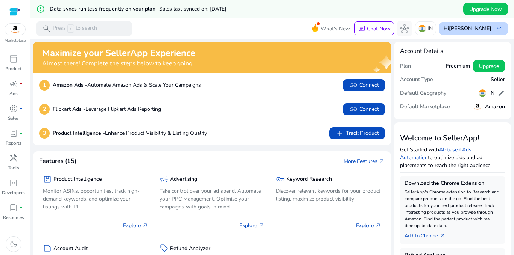
click at [489, 30] on div "Hi Sujay Wagh keyboard_arrow_down" at bounding box center [473, 29] width 69 height 14
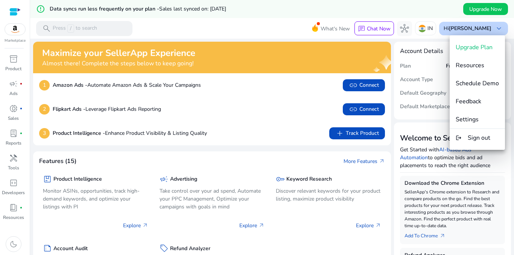
click at [489, 30] on div at bounding box center [257, 127] width 514 height 255
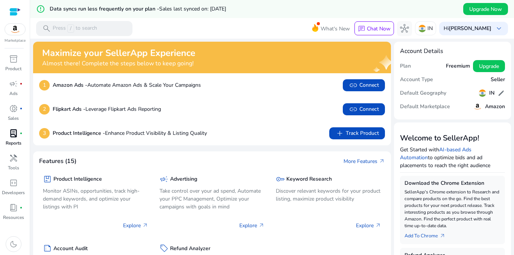
click at [13, 144] on p "Reports" at bounding box center [14, 143] width 16 height 7
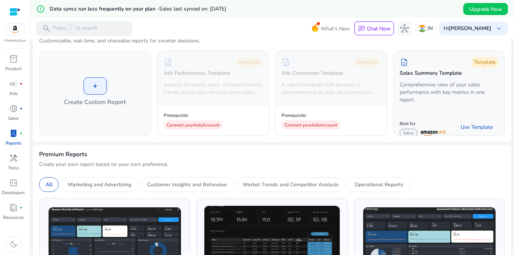
scroll to position [113, 0]
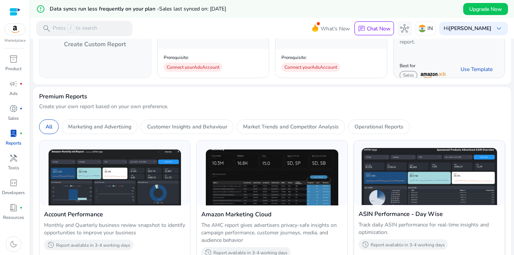
click at [433, 165] on img at bounding box center [429, 176] width 135 height 57
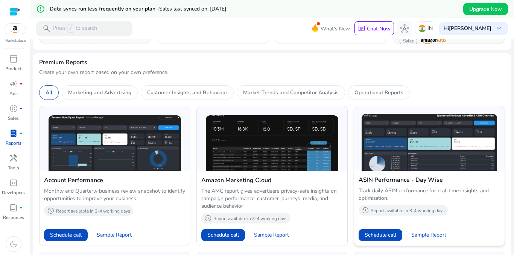
scroll to position [226, 0]
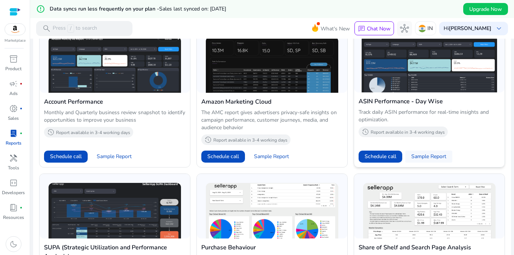
click at [436, 155] on span "Sample Report" at bounding box center [428, 157] width 35 height 8
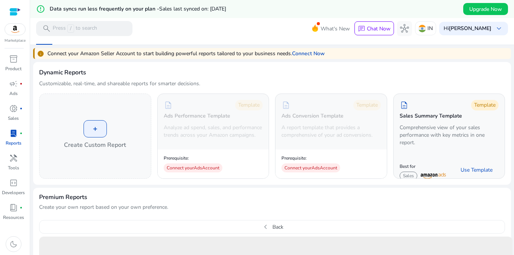
scroll to position [0, 0]
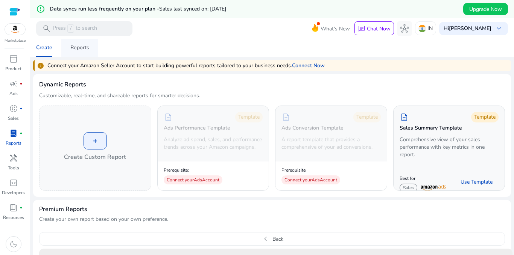
click at [77, 47] on div "Reports" at bounding box center [79, 47] width 19 height 5
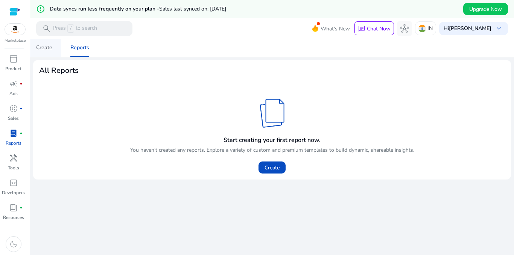
click at [47, 45] on div "Create" at bounding box center [44, 47] width 16 height 5
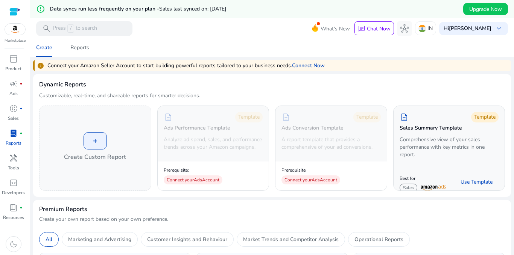
click at [16, 8] on div at bounding box center [14, 12] width 11 height 9
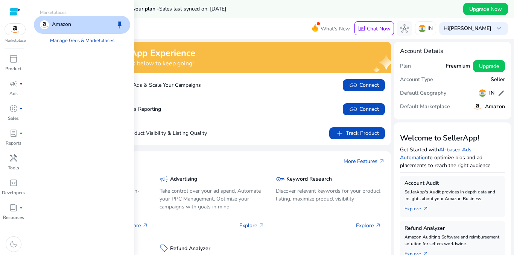
click at [14, 30] on img at bounding box center [15, 29] width 20 height 11
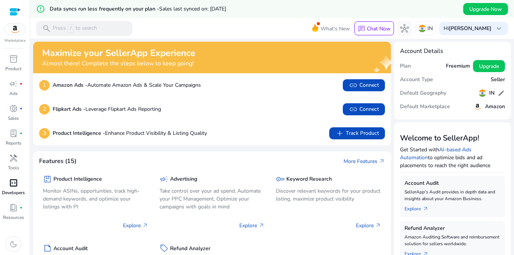
click at [12, 193] on p "Developers" at bounding box center [13, 193] width 23 height 7
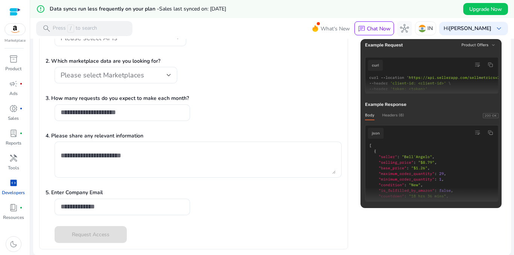
scroll to position [134, 0]
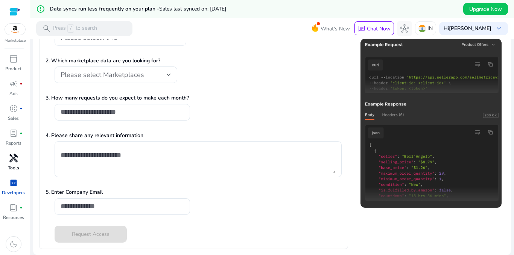
click at [6, 158] on div "handyman" at bounding box center [13, 158] width 21 height 12
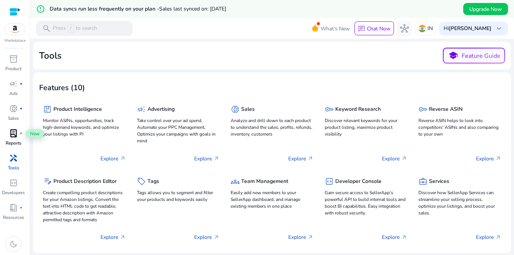
click at [10, 132] on span "lab_profile" at bounding box center [13, 133] width 9 height 9
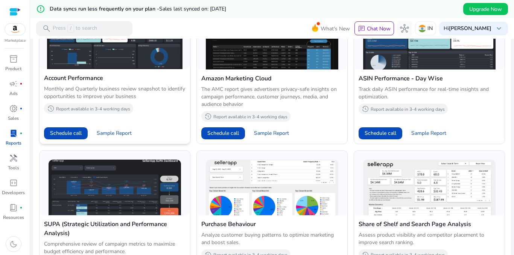
scroll to position [131, 0]
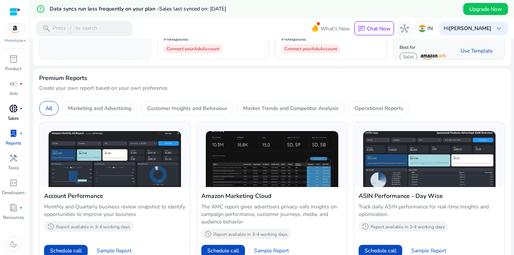
click at [8, 110] on div "donut_small fiber_manual_record" at bounding box center [13, 109] width 21 height 12
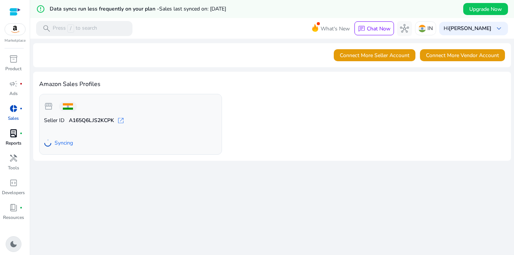
click at [10, 247] on span "dark_mode" at bounding box center [13, 244] width 9 height 9
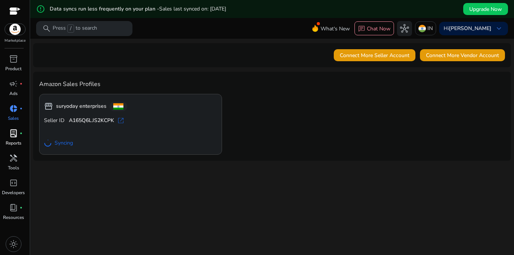
click at [85, 105] on b "suryoday enterprises" at bounding box center [81, 107] width 50 height 8
click at [81, 120] on b "A165Q6LJS2KCPK" at bounding box center [91, 121] width 45 height 8
click at [118, 121] on span "open_in_new" at bounding box center [121, 121] width 8 height 8
click at [62, 140] on span "Go to Overview" at bounding box center [68, 143] width 37 height 8
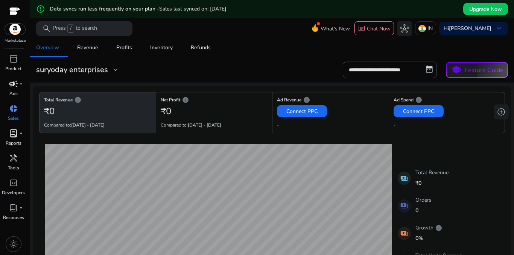
click at [11, 85] on span "campaign" at bounding box center [13, 83] width 9 height 9
click at [81, 48] on div "suryoday enterprises" at bounding box center [78, 54] width 61 height 15
click at [96, 49] on div "Revenue" at bounding box center [87, 47] width 21 height 5
click at [8, 58] on div "inventory_2" at bounding box center [13, 59] width 21 height 12
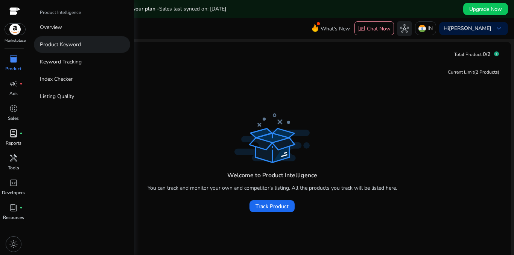
click at [77, 44] on p "Product Keyword" at bounding box center [60, 45] width 41 height 8
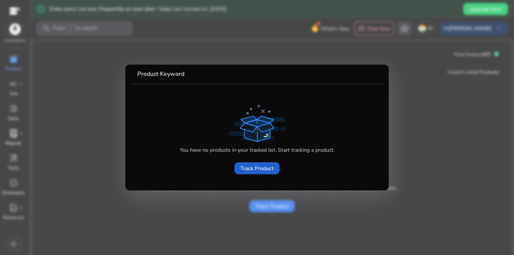
click at [244, 166] on span "Track Product" at bounding box center [256, 169] width 33 height 8
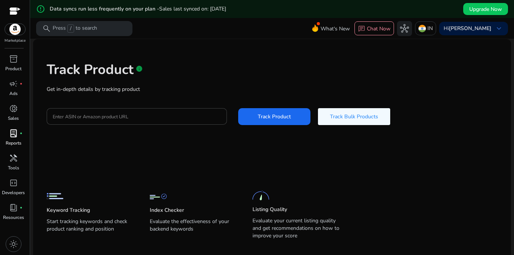
scroll to position [35, 0]
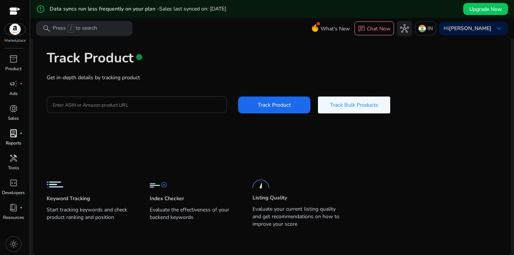
click at [97, 104] on input "Enter ASIN or Amazon product URL" at bounding box center [137, 105] width 168 height 8
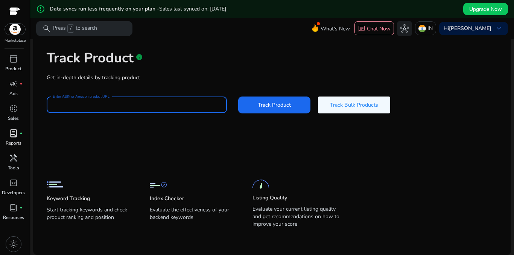
paste input "**********"
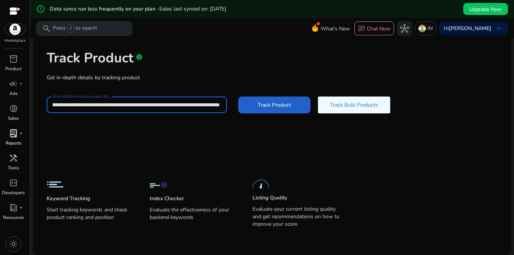
type input "**********"
click at [287, 102] on span "Track Product" at bounding box center [274, 105] width 33 height 8
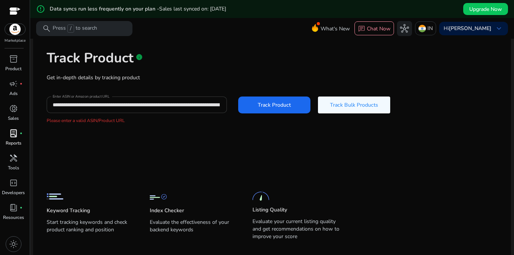
click at [174, 107] on input "**********" at bounding box center [136, 105] width 167 height 8
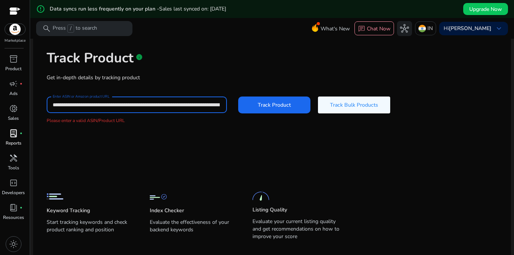
click at [175, 106] on input "**********" at bounding box center [136, 105] width 167 height 8
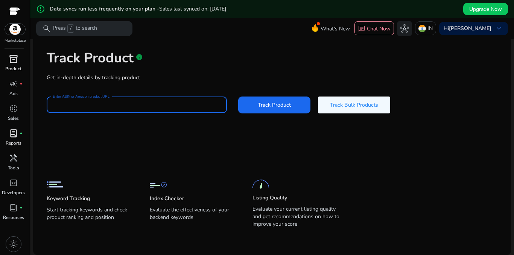
click at [10, 53] on div "inventory_2" at bounding box center [13, 59] width 21 height 12
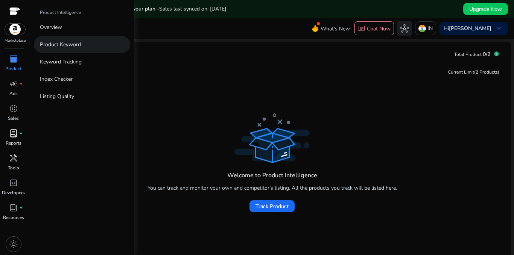
click at [68, 45] on p "Product Keyword" at bounding box center [60, 45] width 41 height 8
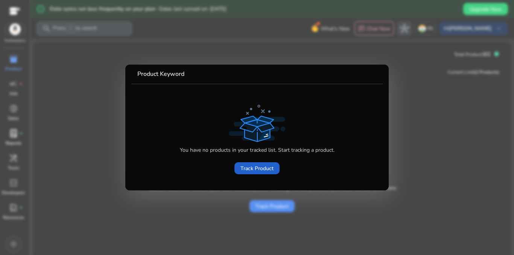
click at [253, 169] on span "Track Product" at bounding box center [256, 169] width 33 height 8
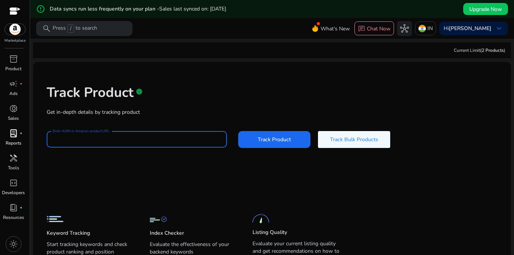
click at [96, 136] on input "Enter ASIN or Amazon product URL" at bounding box center [137, 139] width 168 height 8
type input "**********"
click at [238, 131] on button "Track Product" at bounding box center [274, 139] width 72 height 17
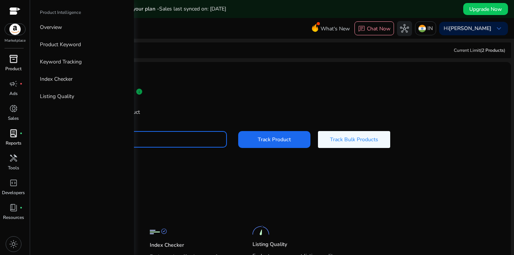
click at [13, 61] on span "inventory_2" at bounding box center [13, 59] width 9 height 9
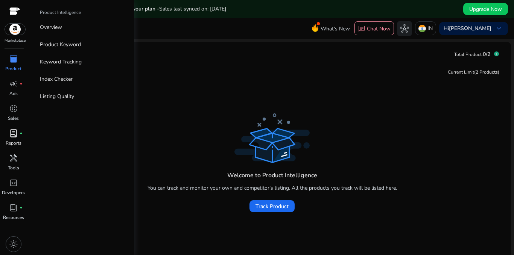
click at [11, 61] on span "inventory_2" at bounding box center [13, 59] width 9 height 9
click at [78, 62] on p "Keyword Tracking" at bounding box center [61, 62] width 42 height 8
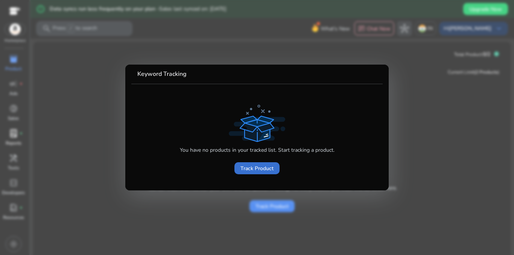
click at [265, 170] on span "Track Product" at bounding box center [256, 169] width 33 height 8
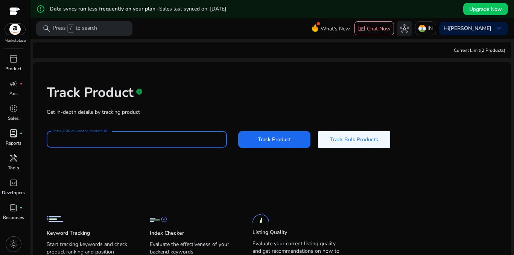
click at [118, 139] on input "Enter ASIN or Amazon product URL" at bounding box center [137, 139] width 168 height 8
paste input "**********"
type input "**********"
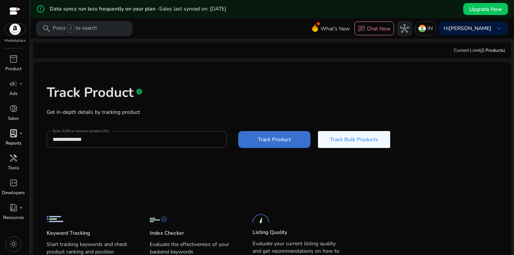
click at [253, 137] on span at bounding box center [274, 140] width 72 height 18
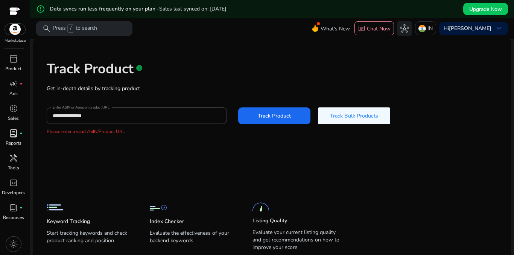
scroll to position [47, 0]
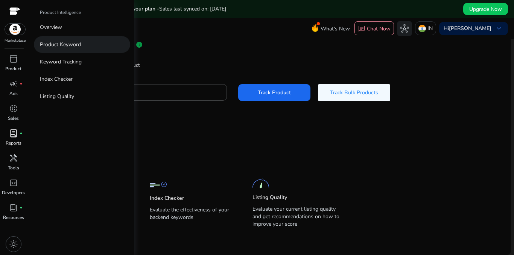
click at [61, 41] on p "Product Keyword" at bounding box center [60, 45] width 41 height 8
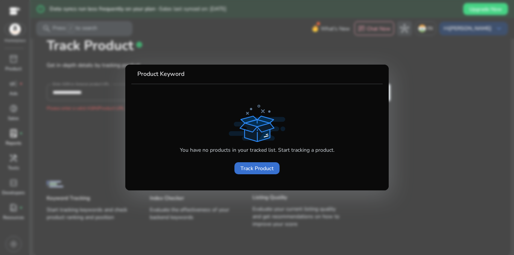
click at [252, 171] on span "Track Product" at bounding box center [256, 169] width 33 height 8
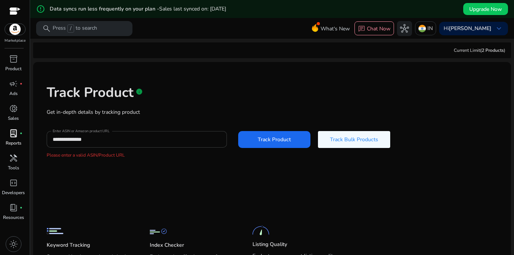
click at [77, 143] on input "**********" at bounding box center [137, 139] width 168 height 8
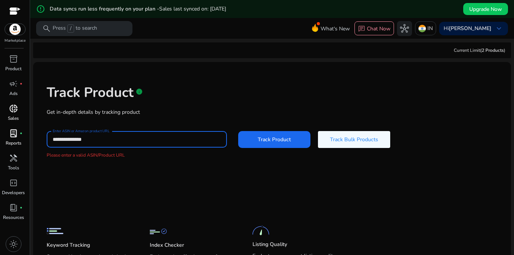
drag, startPoint x: 117, startPoint y: 140, endPoint x: 12, endPoint y: 115, distance: 108.5
click at [20, 119] on mat-sidenav-container "**********" at bounding box center [257, 127] width 514 height 255
click at [89, 32] on p "Press / to search" at bounding box center [75, 28] width 44 height 8
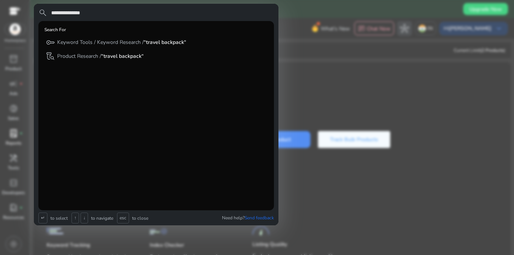
type input "**********"
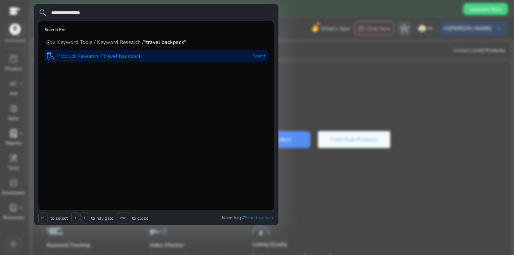
click at [137, 52] on div "lab_research Product Research / “travel backpack“" at bounding box center [95, 56] width 98 height 12
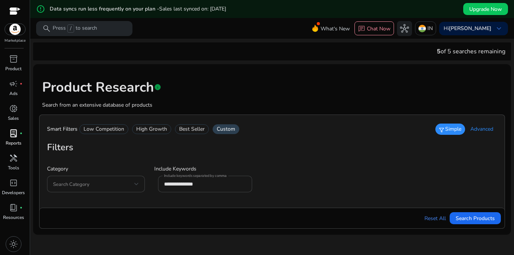
scroll to position [18, 0]
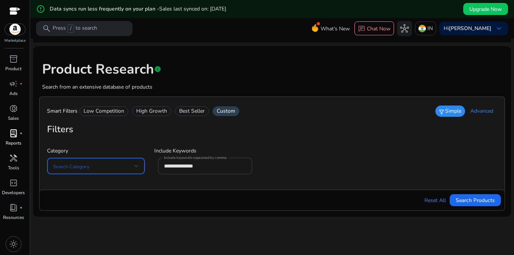
click at [132, 166] on span at bounding box center [93, 166] width 81 height 8
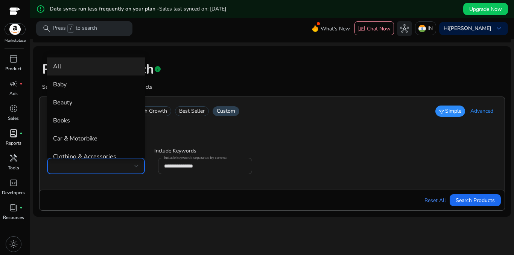
click at [294, 45] on div at bounding box center [257, 127] width 514 height 255
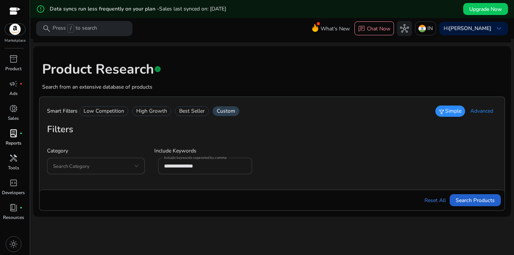
click at [459, 202] on span "Search Products" at bounding box center [475, 201] width 39 height 8
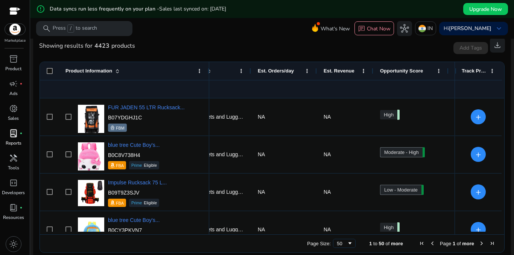
scroll to position [0, 251]
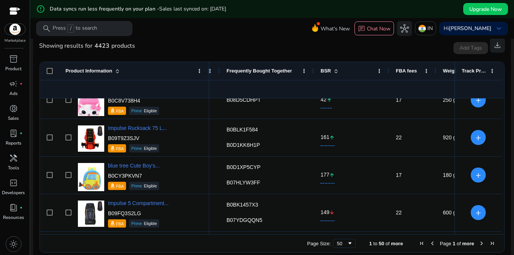
click at [337, 70] on span at bounding box center [336, 71] width 6 height 6
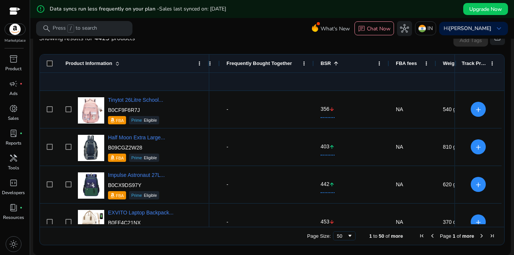
scroll to position [0, 524]
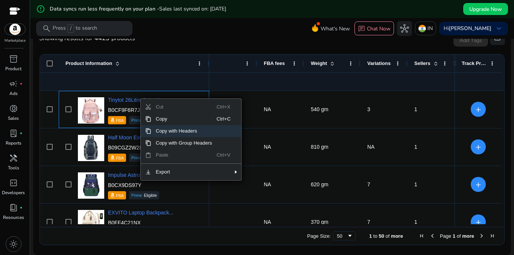
click at [197, 130] on span "Copy with Headers" at bounding box center [183, 131] width 65 height 12
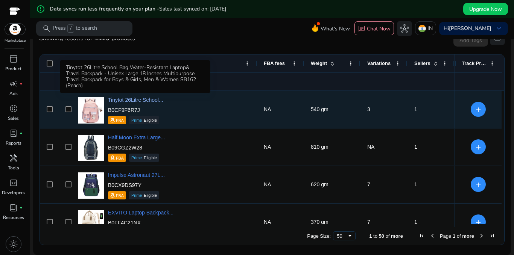
click at [131, 97] on span "Tinytot 26Litre School..." at bounding box center [135, 100] width 55 height 6
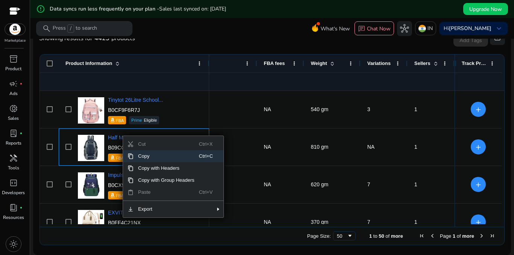
click at [175, 40] on div at bounding box center [272, 40] width 484 height 2
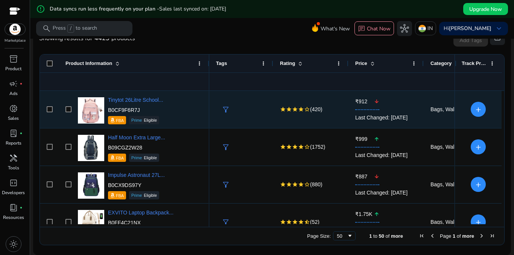
click at [477, 108] on button "+" at bounding box center [478, 109] width 15 height 15
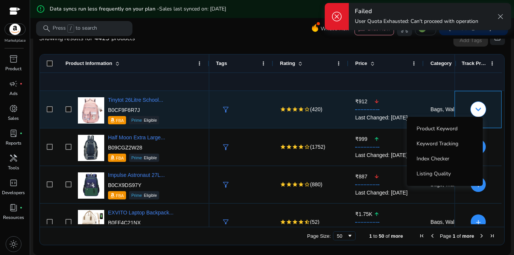
click at [476, 112] on mat-icon "keyboard_arrow_down" at bounding box center [478, 109] width 5 height 12
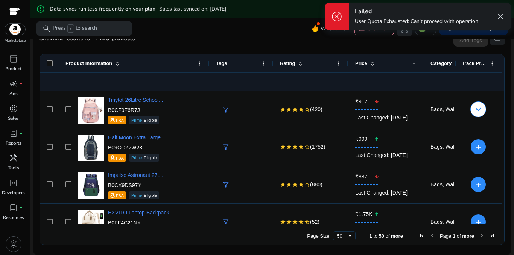
click at [500, 16] on span "close" at bounding box center [500, 16] width 9 height 9
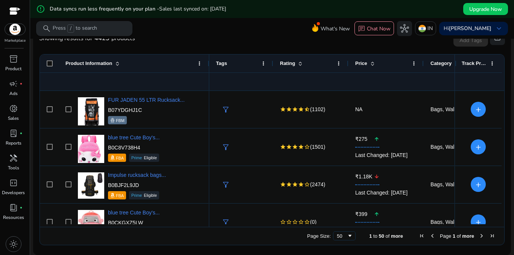
click at [87, 26] on p "Press / to search" at bounding box center [75, 28] width 44 height 8
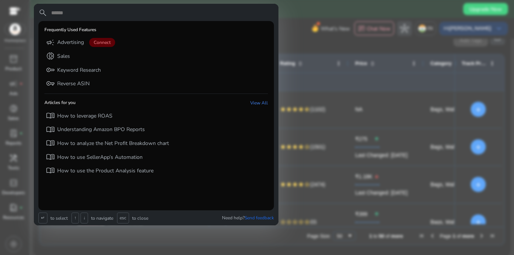
paste input "**********"
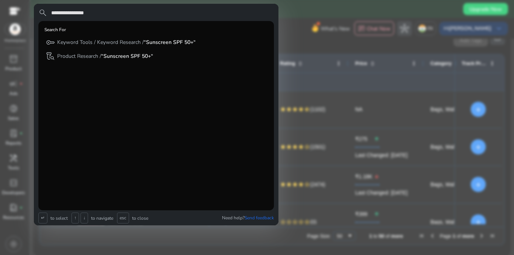
type input "**********"
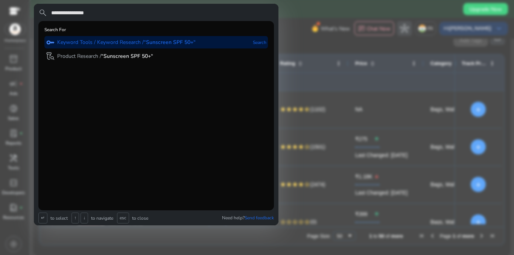
click at [213, 44] on div "key Keyword Tools / Keyword Research / “Sunscreen SPF 50+“ Search" at bounding box center [155, 42] width 223 height 12
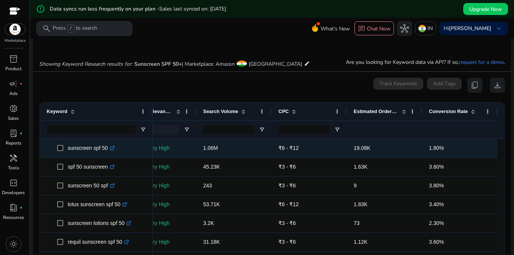
scroll to position [115, 0]
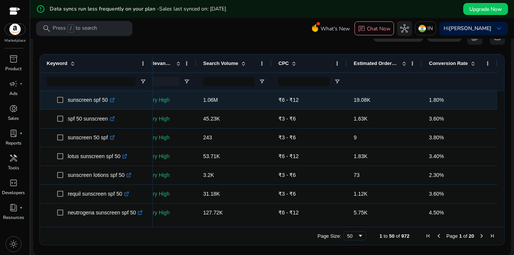
click at [113, 100] on icon ".st0{fill:#2c8af8}" at bounding box center [112, 100] width 5 height 5
